Goal: Navigation & Orientation: Find specific page/section

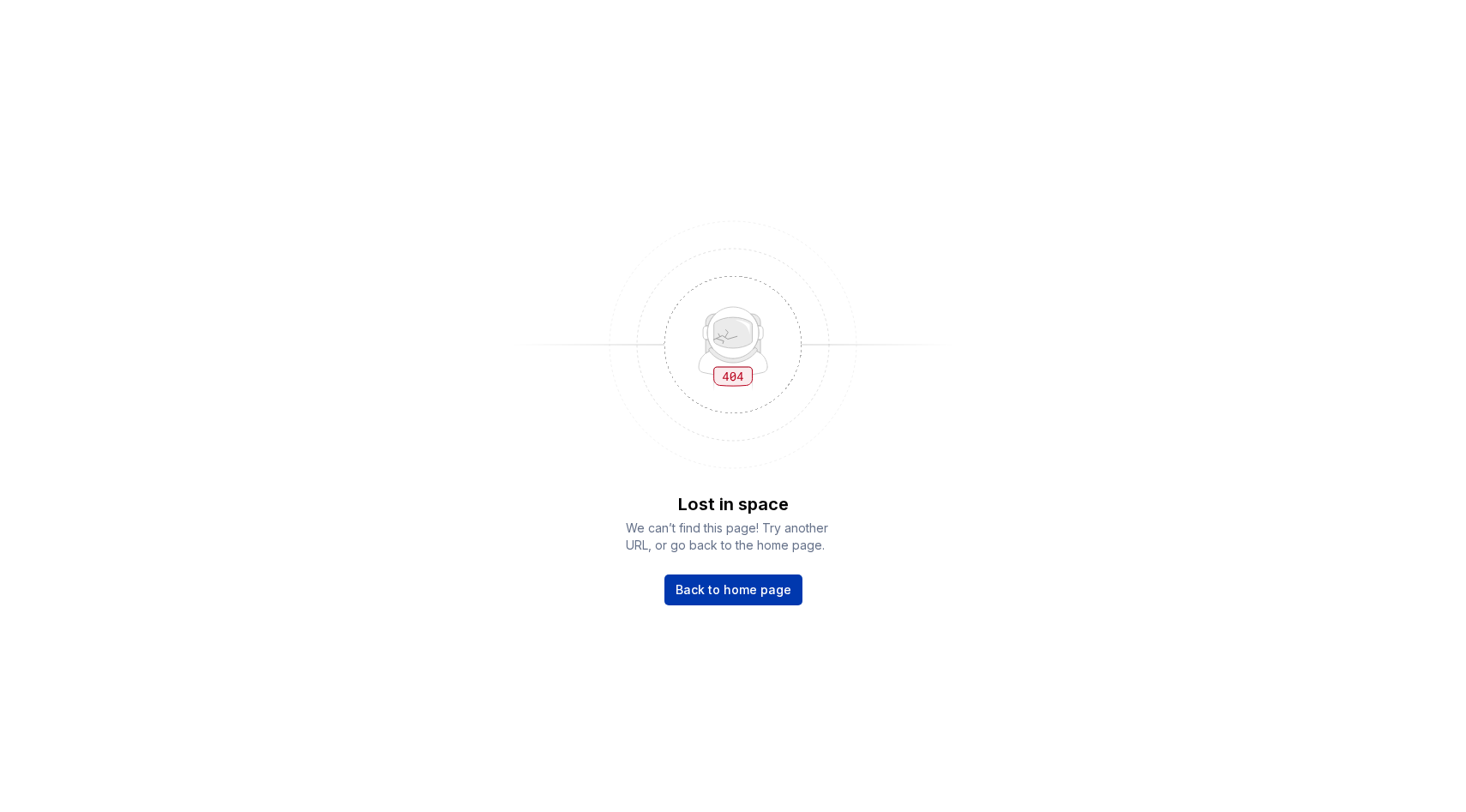
click at [694, 588] on span "Back to home page" at bounding box center [733, 589] width 116 height 18
